Goal: Transaction & Acquisition: Purchase product/service

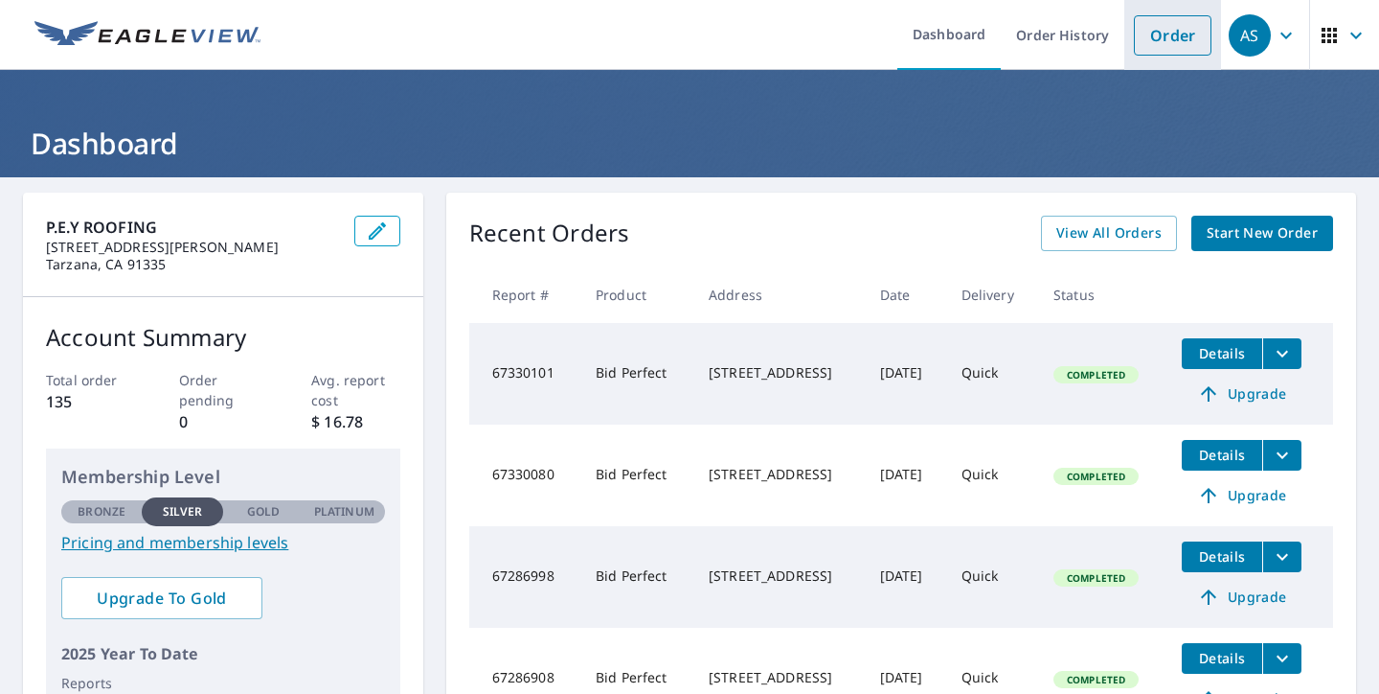
click at [1170, 44] on link "Order" at bounding box center [1173, 35] width 78 height 40
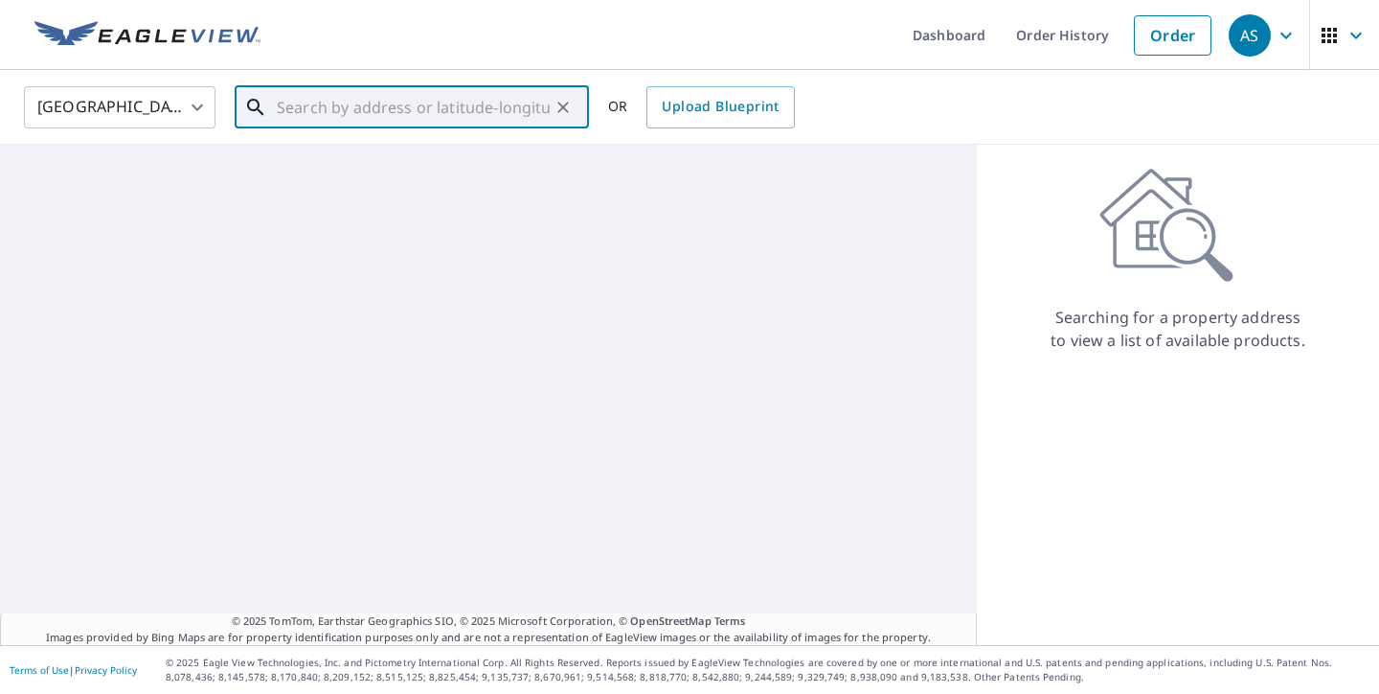
click at [376, 115] on input "text" at bounding box center [413, 107] width 273 height 54
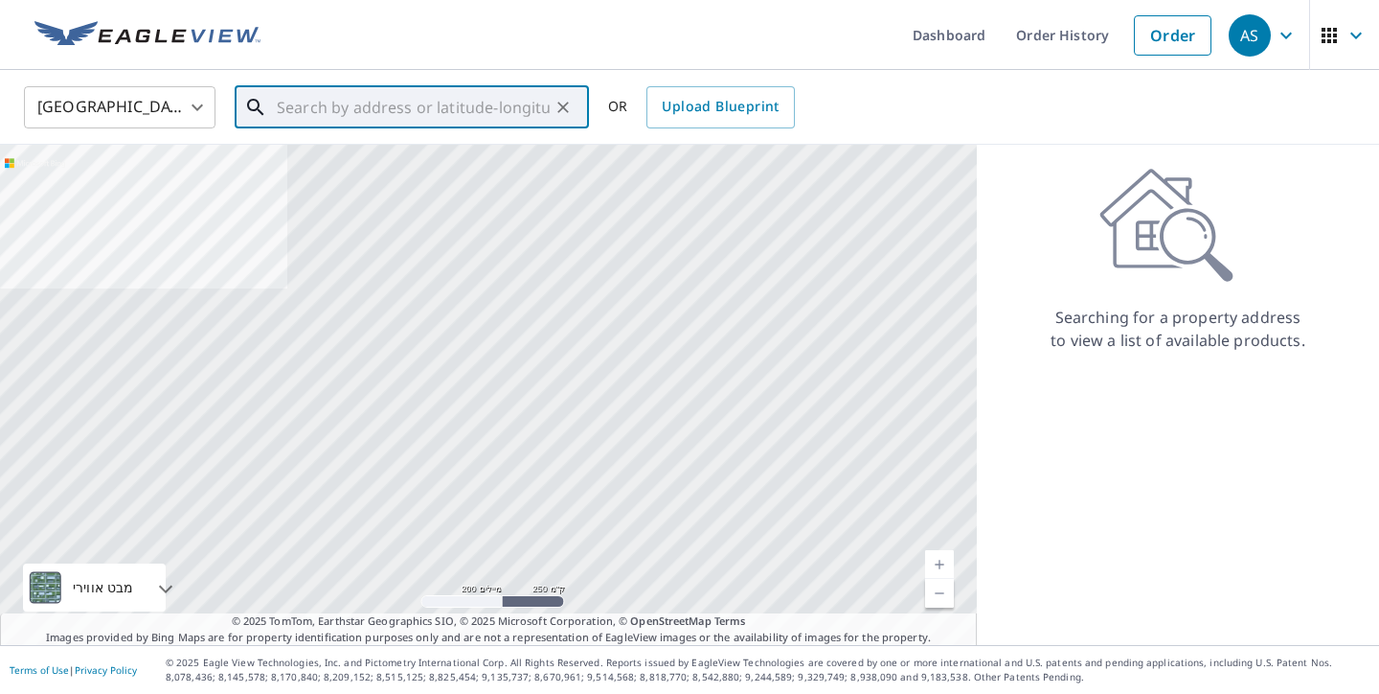
click at [351, 105] on input "text" at bounding box center [413, 107] width 273 height 54
paste input "[STREET_ADDRESS]"
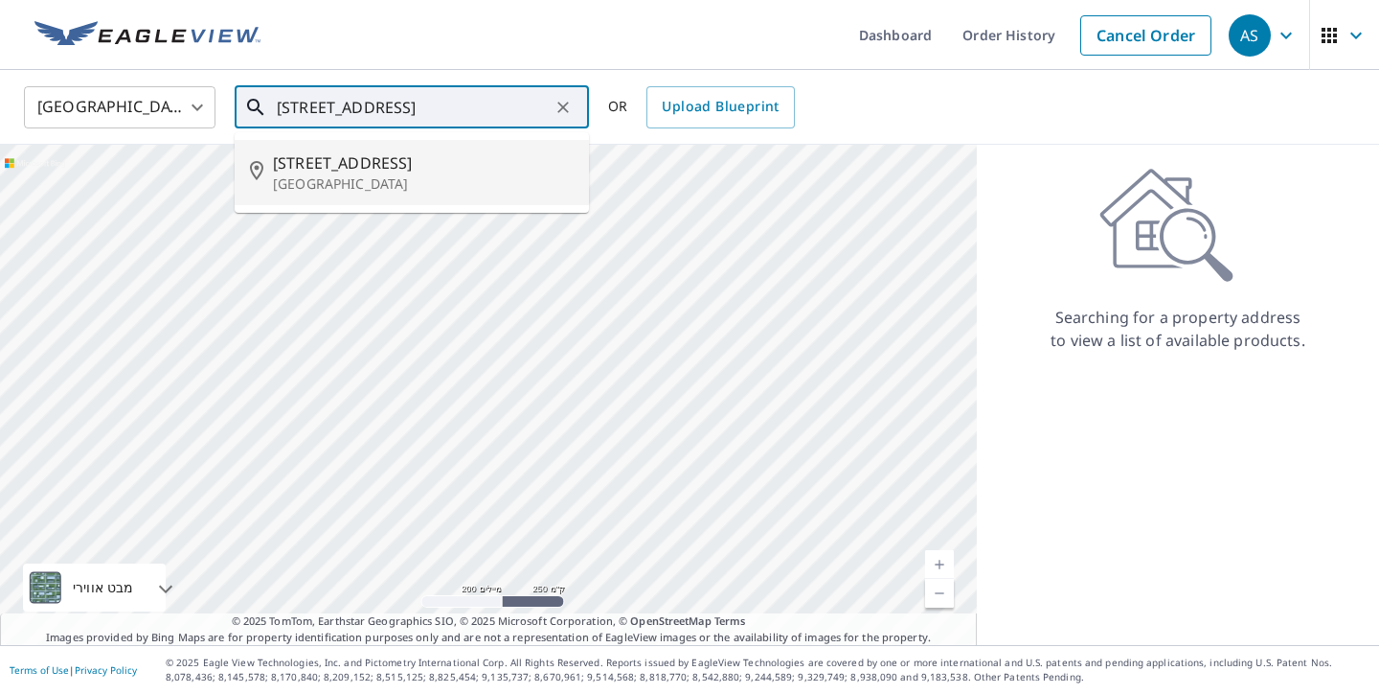
click at [342, 175] on p "[GEOGRAPHIC_DATA]" at bounding box center [423, 183] width 301 height 19
type input "[STREET_ADDRESS]"
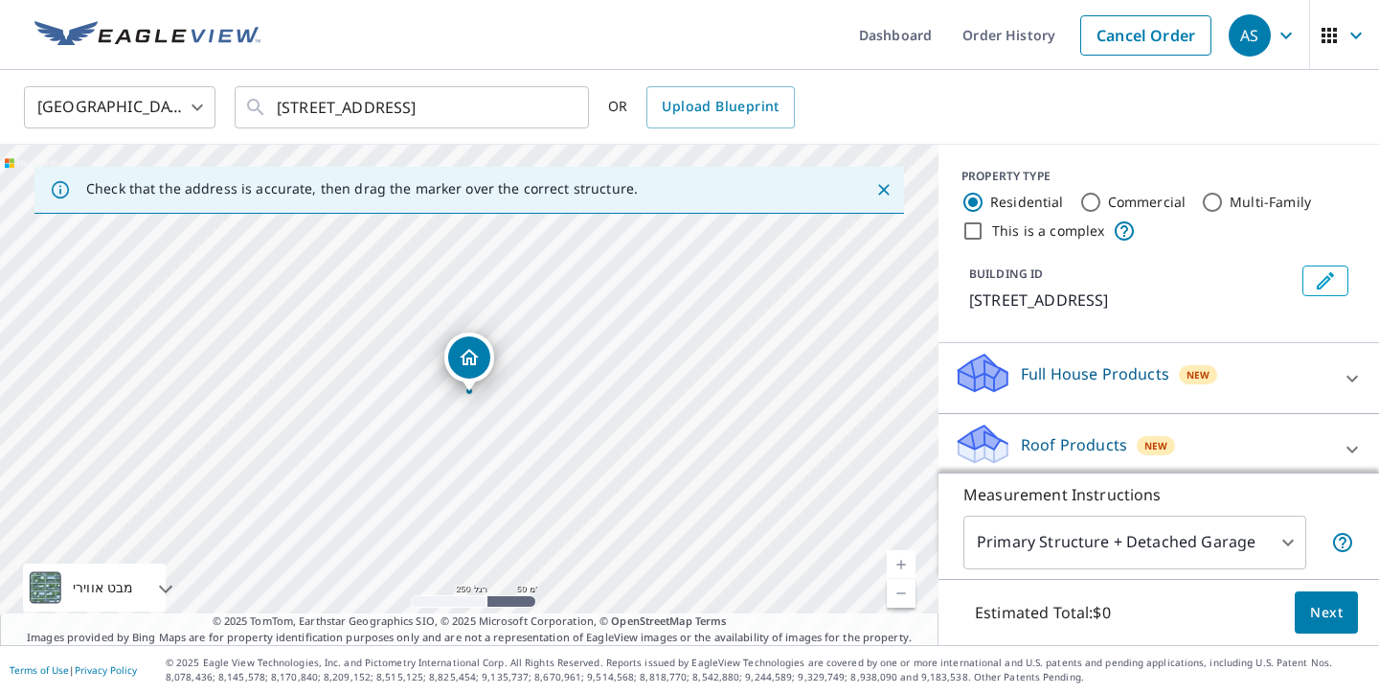
click at [903, 565] on link "רמה נוכחית 17, הגדלת התצוגה" at bounding box center [901, 564] width 29 height 29
click at [903, 564] on link "רמה נוכחית 17, הגדלת התצוגה" at bounding box center [901, 564] width 29 height 29
click at [903, 564] on link "רמה נוכחית 17.931138141855197, הגדלת התצוגה" at bounding box center [901, 564] width 29 height 29
click at [1273, 447] on div "Roof Products New" at bounding box center [1141, 448] width 375 height 55
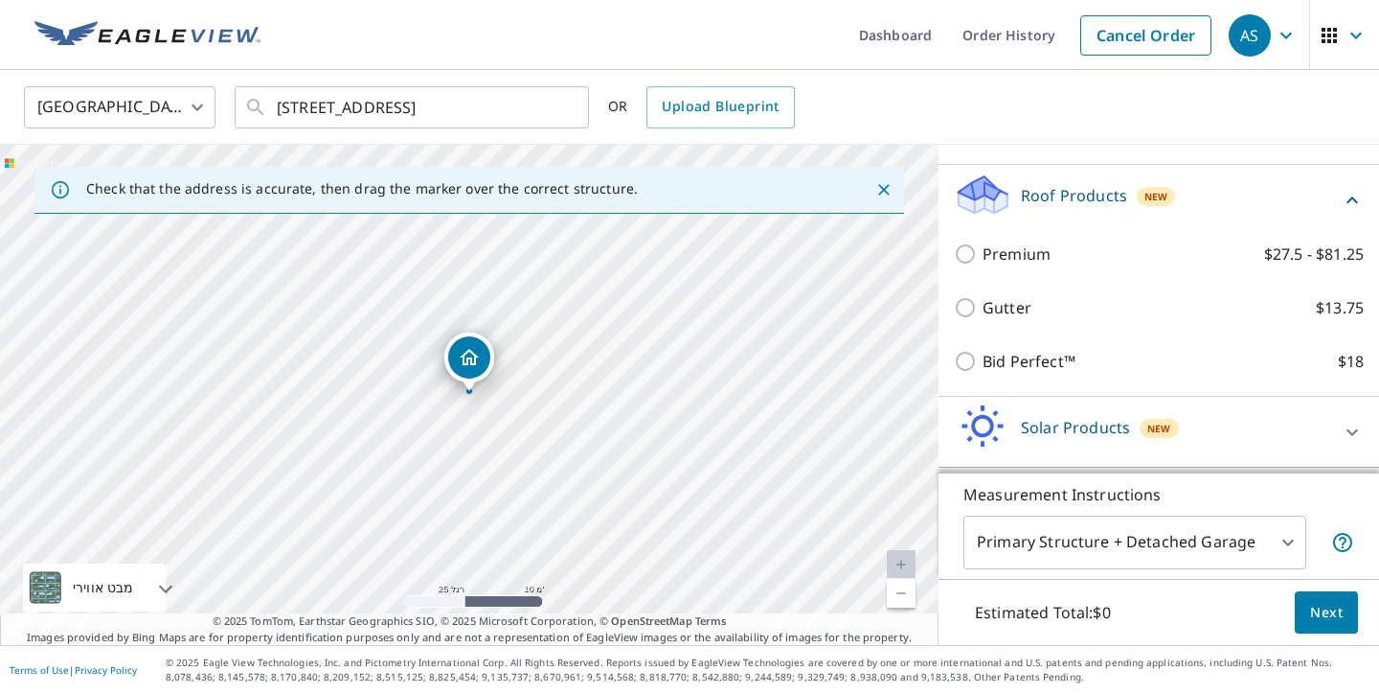
scroll to position [263, 0]
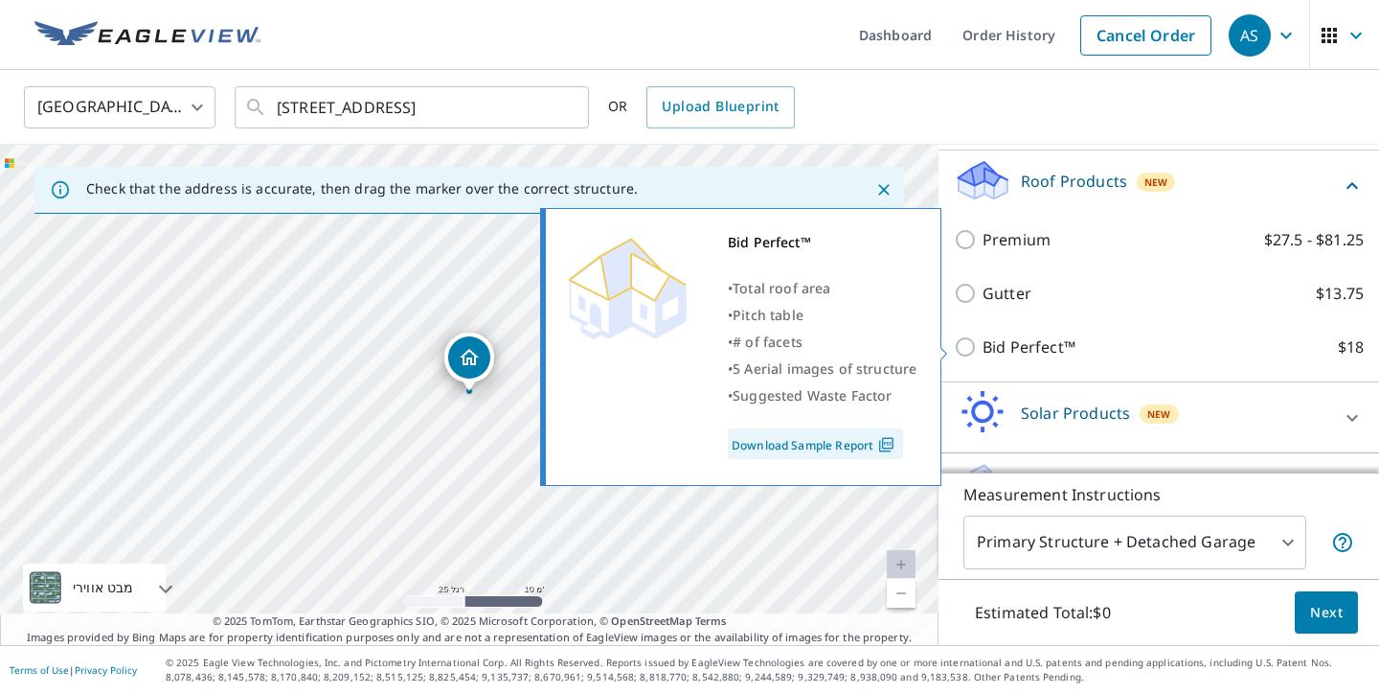
click at [964, 341] on input "Bid Perfect™ $18" at bounding box center [968, 346] width 29 height 23
checkbox input "true"
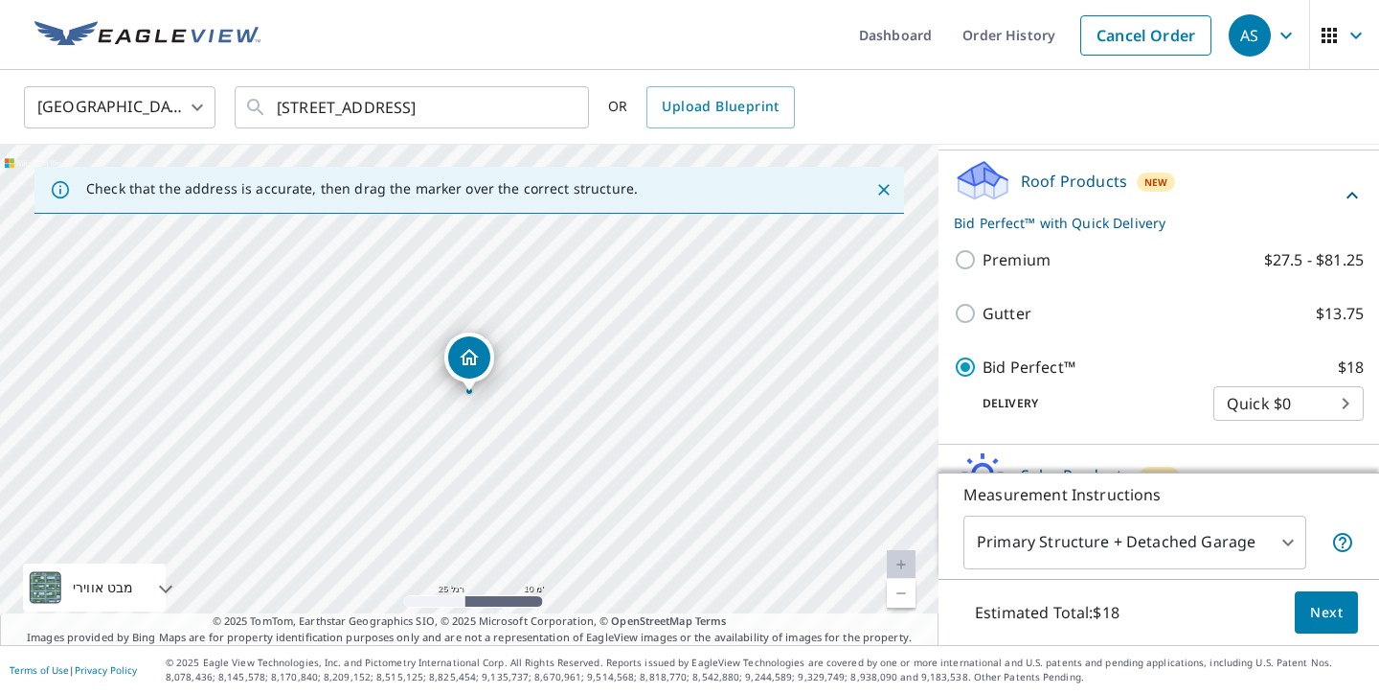
click at [1319, 610] on span "Next" at bounding box center [1326, 613] width 33 height 24
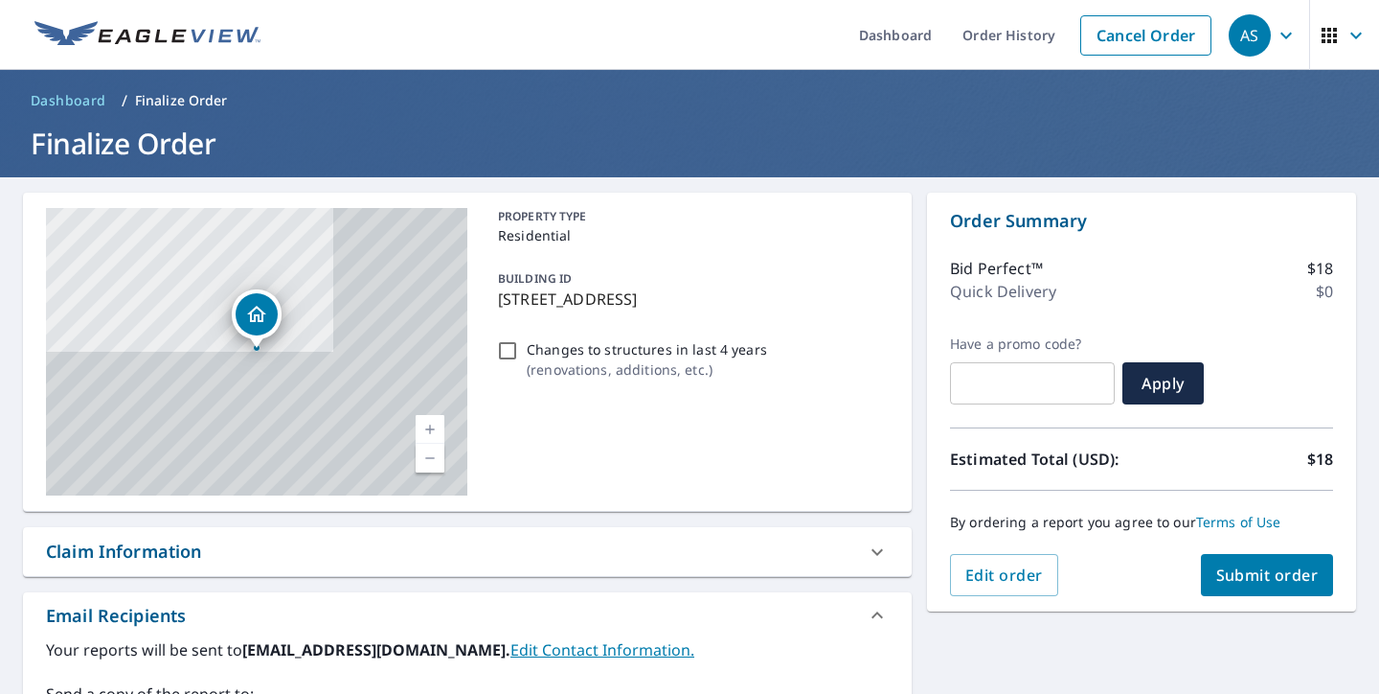
click at [502, 348] on input "Changes to structures in last 4 years ( renovations, additions, etc. )" at bounding box center [507, 350] width 23 height 23
checkbox input "true"
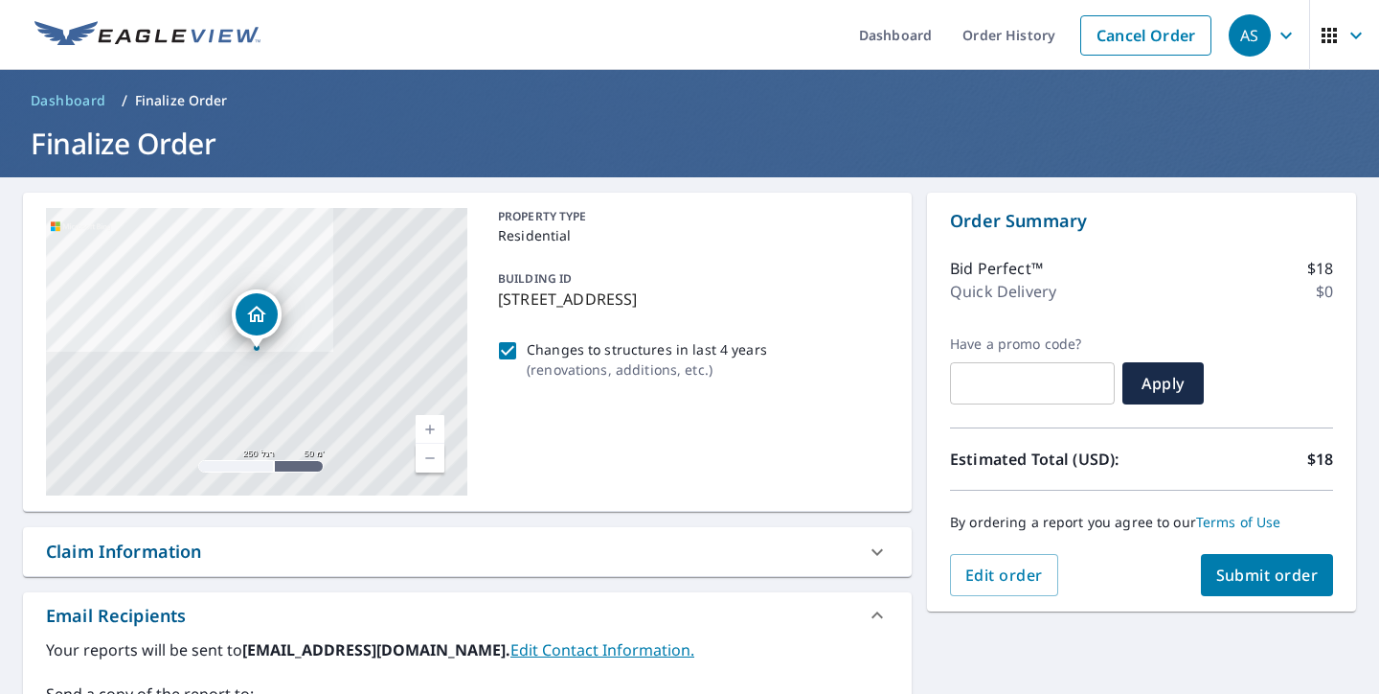
click at [1229, 583] on span "Submit order" at bounding box center [1268, 574] width 102 height 21
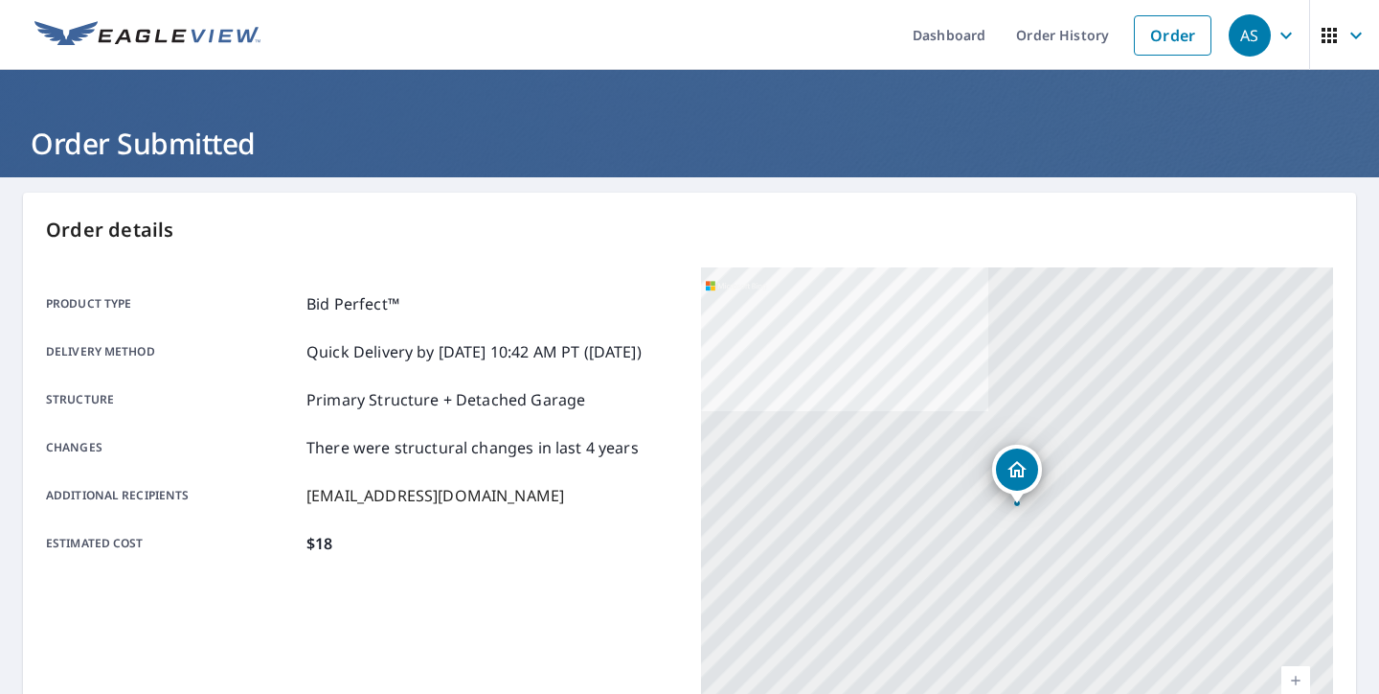
click at [1118, 242] on p "Order details" at bounding box center [689, 230] width 1287 height 29
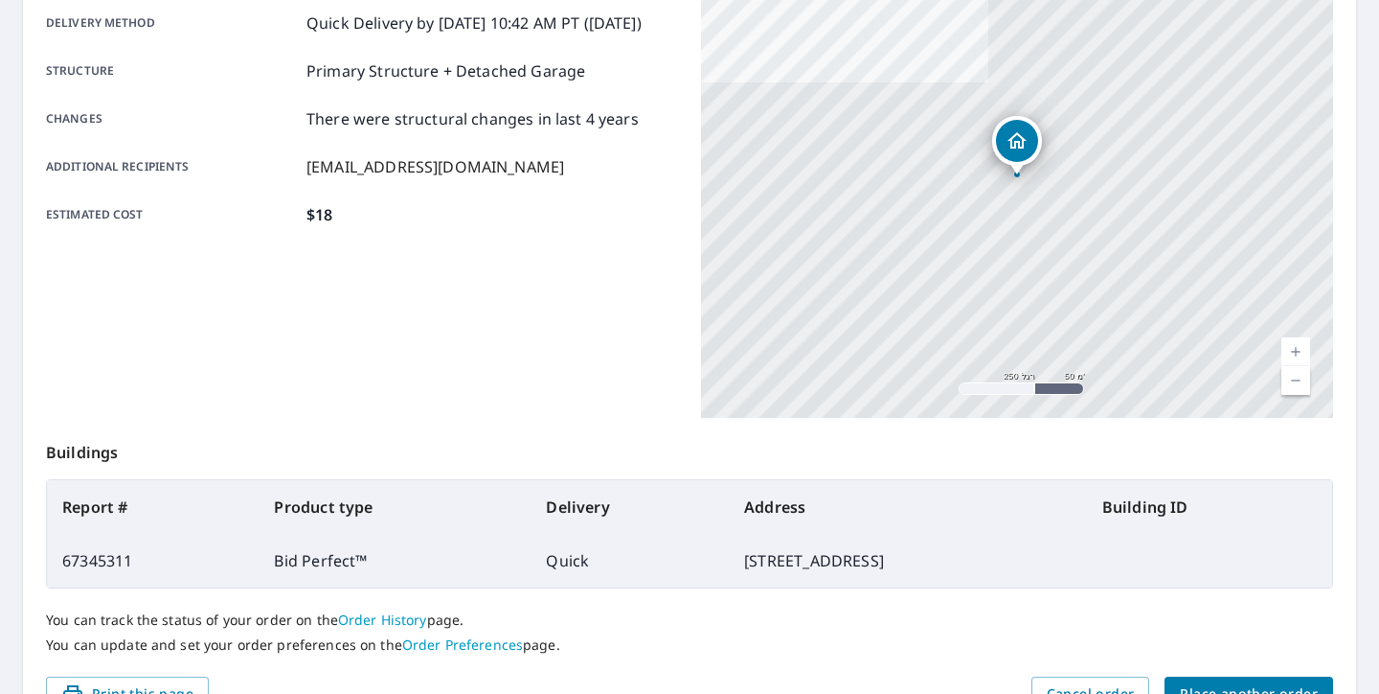
scroll to position [436, 0]
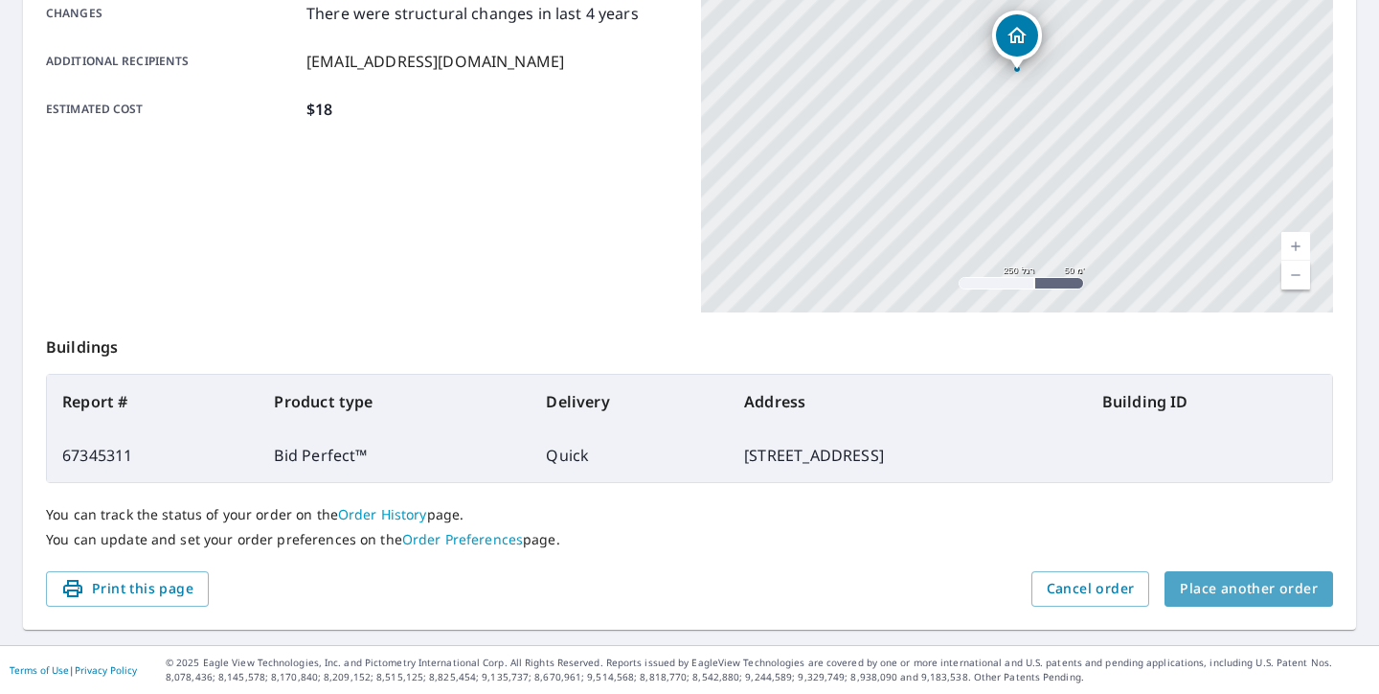
click at [1288, 596] on span "Place another order" at bounding box center [1249, 589] width 138 height 24
